Goal: Navigation & Orientation: Find specific page/section

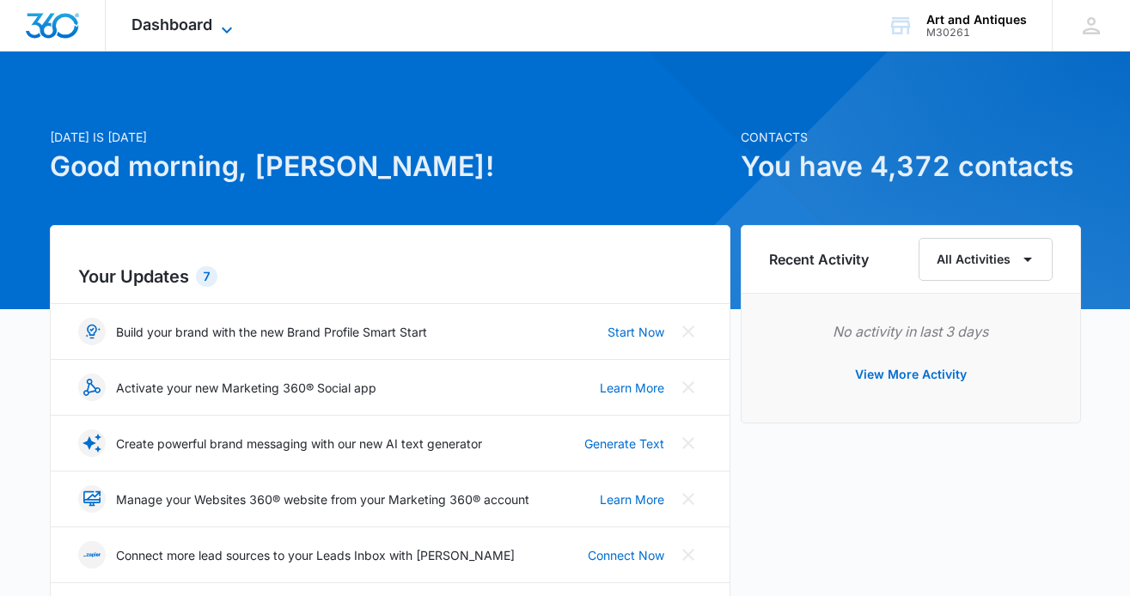
click at [230, 21] on icon at bounding box center [227, 30] width 21 height 21
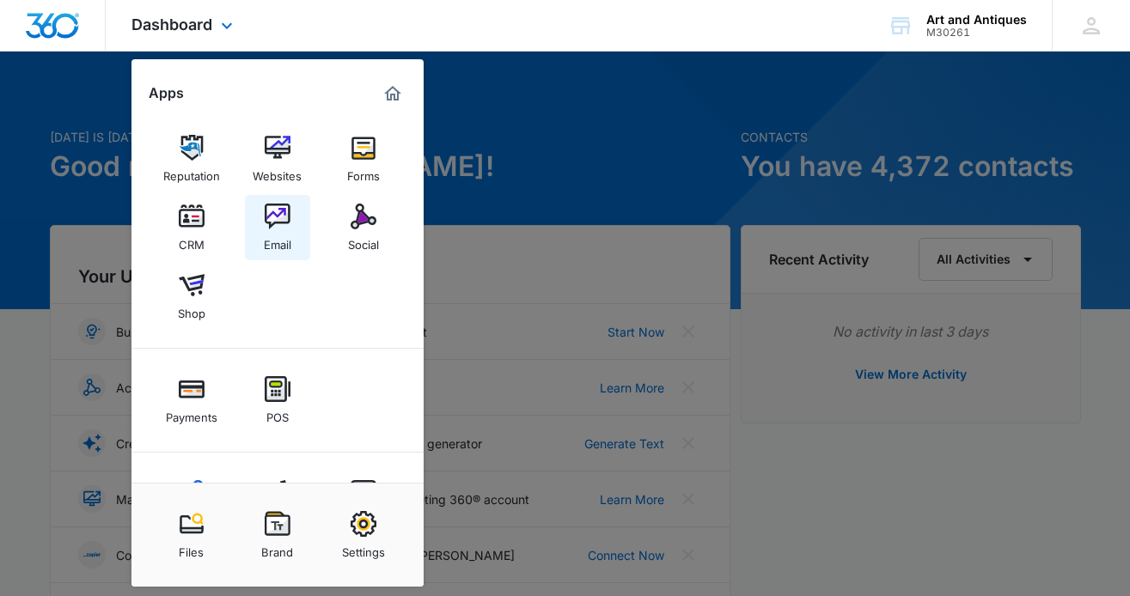
click at [272, 217] on img at bounding box center [278, 217] width 26 height 26
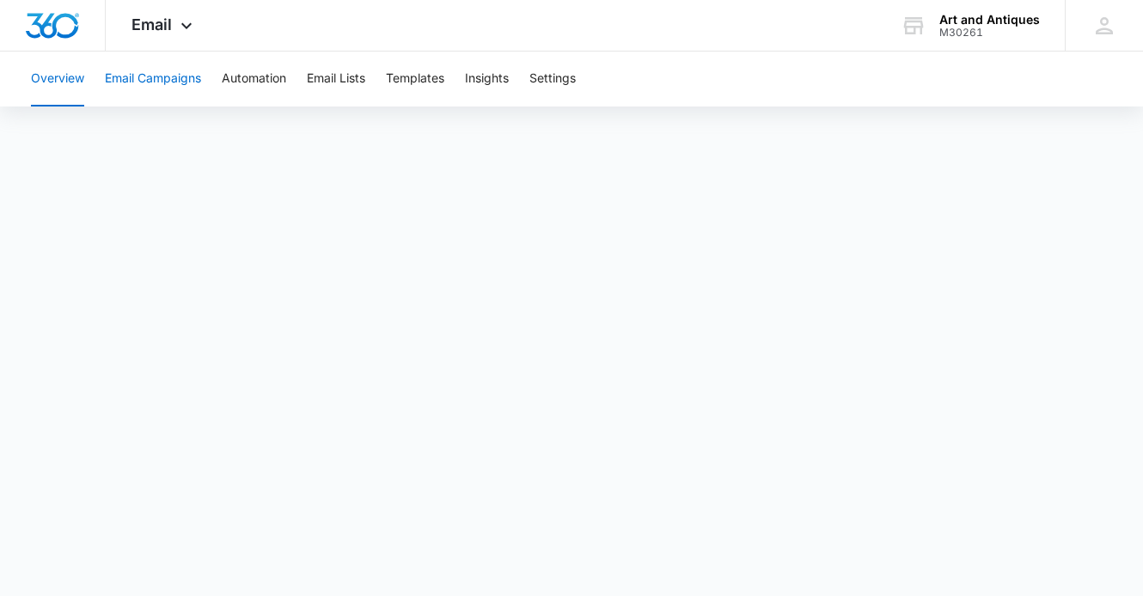
click at [167, 66] on button "Email Campaigns" at bounding box center [153, 79] width 96 height 55
click at [143, 78] on button "Email Campaigns" at bounding box center [153, 79] width 96 height 55
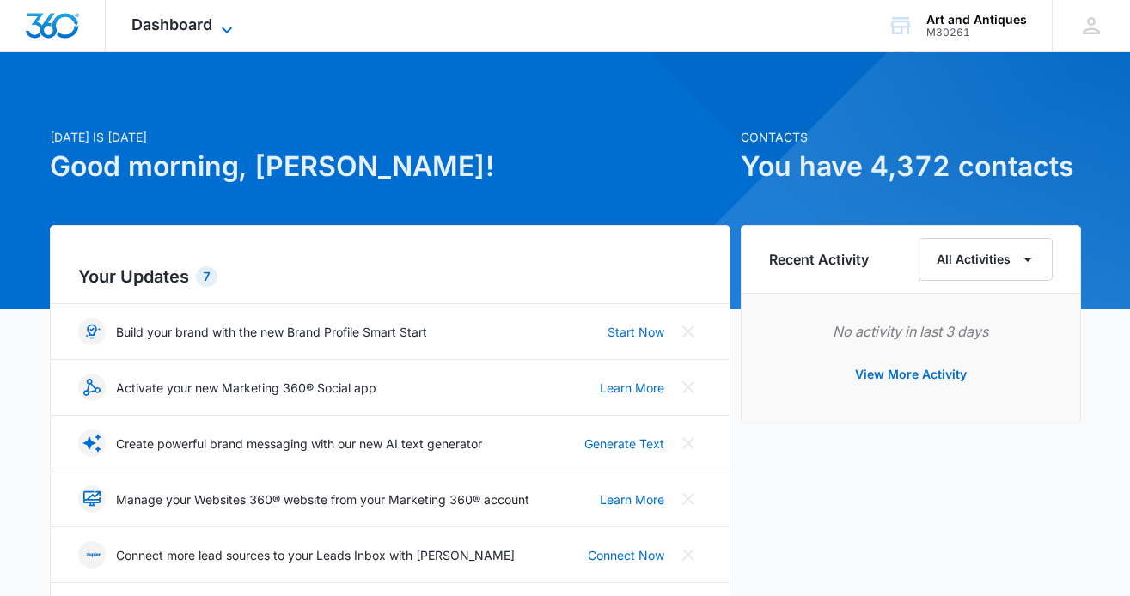
click at [149, 18] on span "Dashboard" at bounding box center [171, 24] width 81 height 18
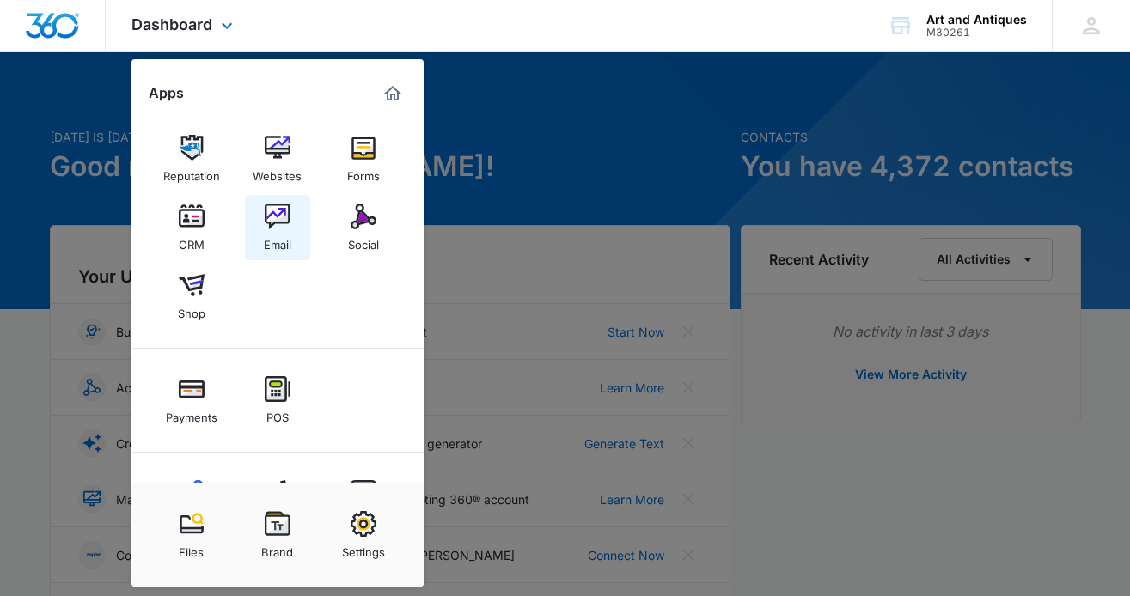
click at [278, 211] on img at bounding box center [278, 217] width 26 height 26
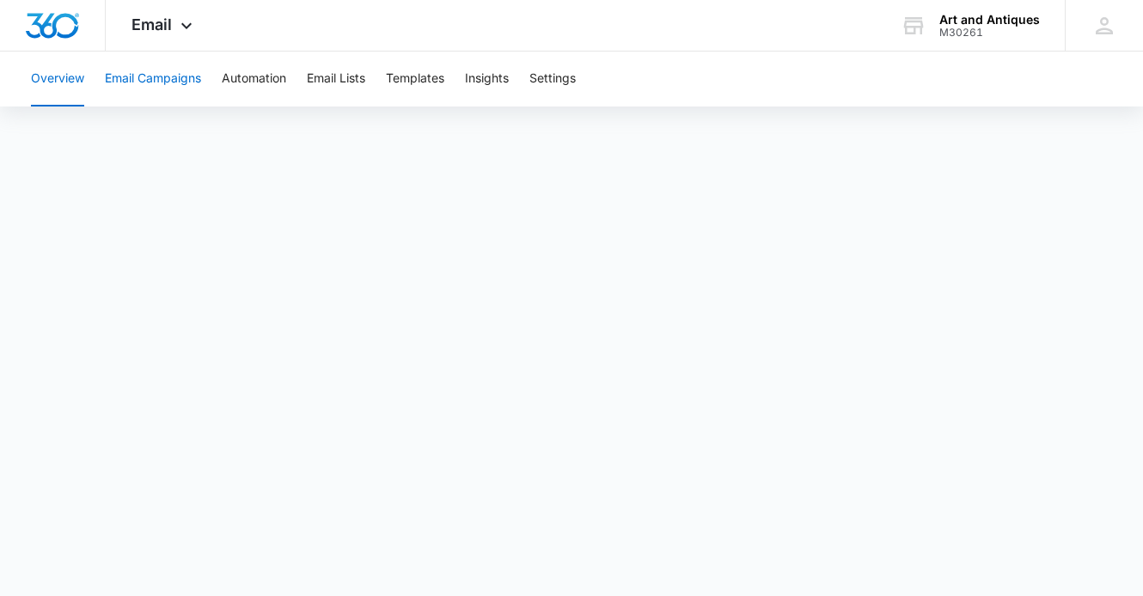
click at [162, 67] on button "Email Campaigns" at bounding box center [153, 79] width 96 height 55
click at [418, 78] on button "Templates" at bounding box center [415, 79] width 58 height 55
click at [439, 76] on button "Templates" at bounding box center [415, 79] width 58 height 55
click at [155, 76] on button "Email Campaigns" at bounding box center [153, 79] width 96 height 55
click at [421, 72] on button "Templates" at bounding box center [415, 79] width 58 height 55
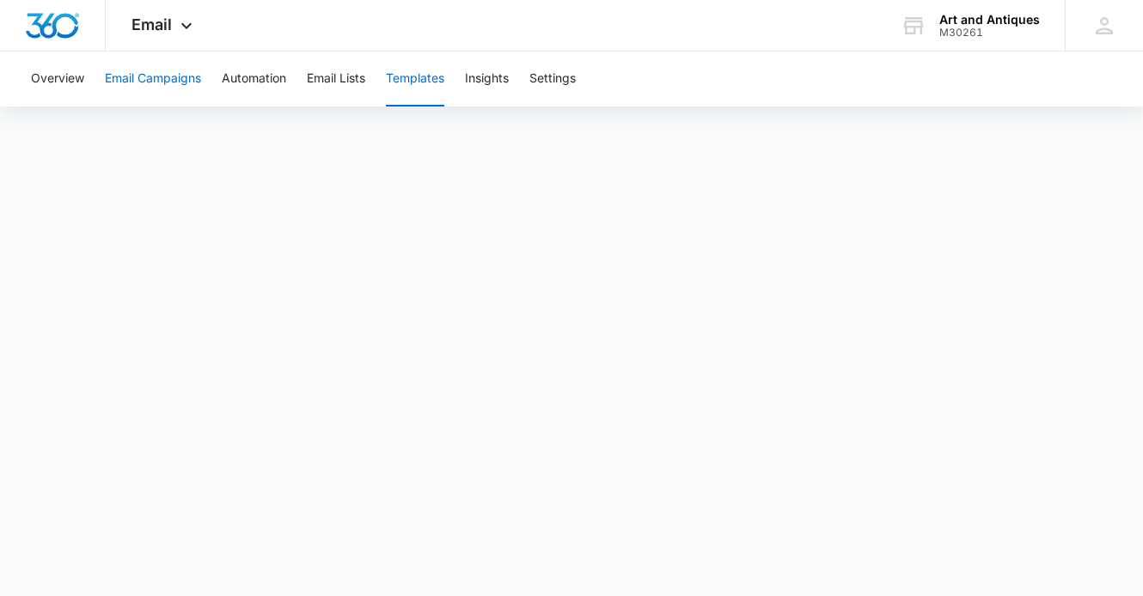
click at [167, 71] on button "Email Campaigns" at bounding box center [153, 79] width 96 height 55
